Goal: Check status: Check status

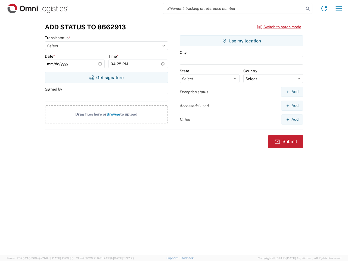
click at [233, 8] on input "search" at bounding box center [233, 8] width 141 height 10
click at [308, 9] on icon at bounding box center [308, 9] width 8 height 8
click at [324, 8] on icon at bounding box center [324, 8] width 9 height 9
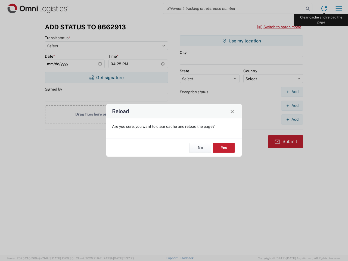
click at [339, 8] on div "Reload Are you sure, you want to clear cache and reload the page? No Yes" at bounding box center [174, 130] width 348 height 261
click at [279, 27] on div "Reload Are you sure, you want to clear cache and reload the page? No Yes" at bounding box center [174, 130] width 348 height 261
click at [106, 77] on div "Reload Are you sure, you want to clear cache and reload the page? No Yes" at bounding box center [174, 130] width 348 height 261
click at [241, 41] on div "Reload Are you sure, you want to clear cache and reload the page? No Yes" at bounding box center [174, 130] width 348 height 261
click at [292, 92] on div "Reload Are you sure, you want to clear cache and reload the page? No Yes" at bounding box center [174, 130] width 348 height 261
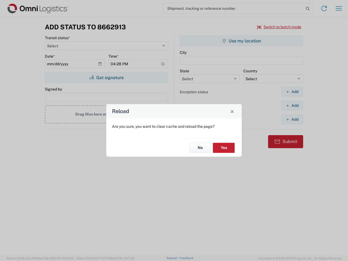
click at [292, 105] on div "Reload Are you sure, you want to clear cache and reload the page? No Yes" at bounding box center [174, 130] width 348 height 261
click at [292, 119] on div "Reload Are you sure, you want to clear cache and reload the page? No Yes" at bounding box center [174, 130] width 348 height 261
